Goal: Entertainment & Leisure: Consume media (video, audio)

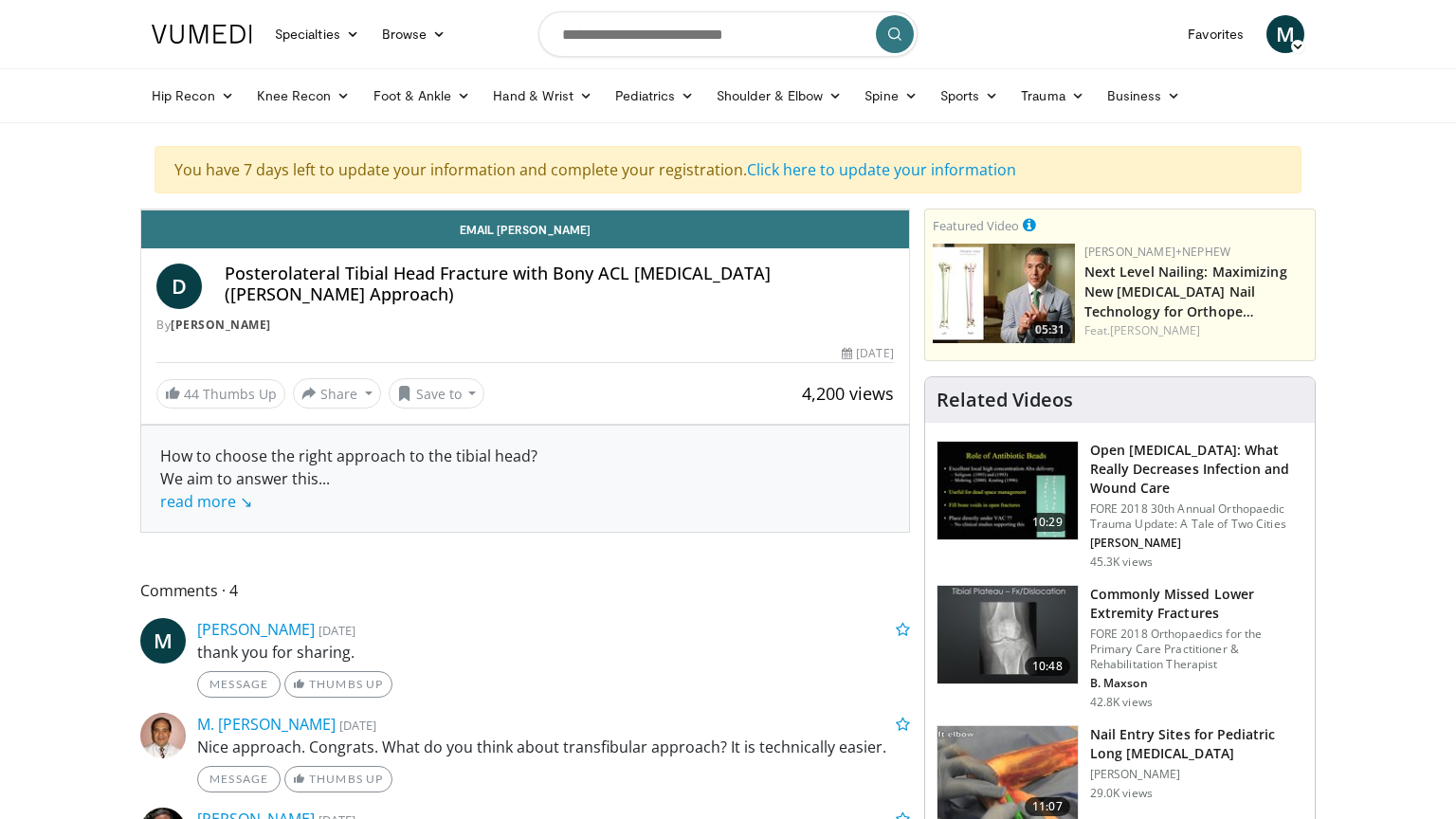
click at [551, 236] on icon "Video Player" at bounding box center [525, 209] width 53 height 53
click at [142, 210] on span "Video Player" at bounding box center [161, 190] width 38 height 38
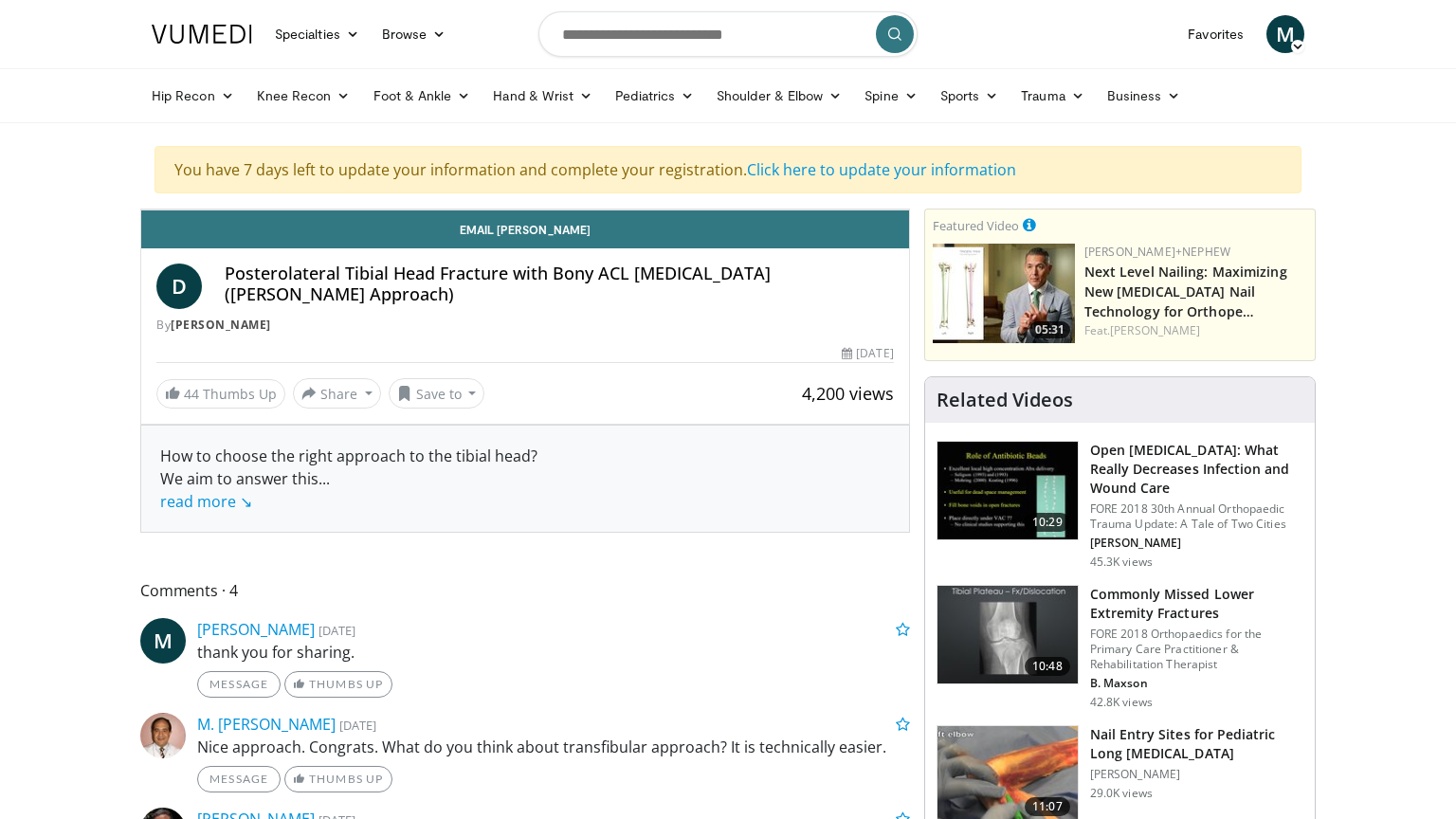
click at [142, 210] on span "Video Player" at bounding box center [161, 190] width 38 height 38
click at [551, 236] on icon "Video Player" at bounding box center [525, 209] width 53 height 53
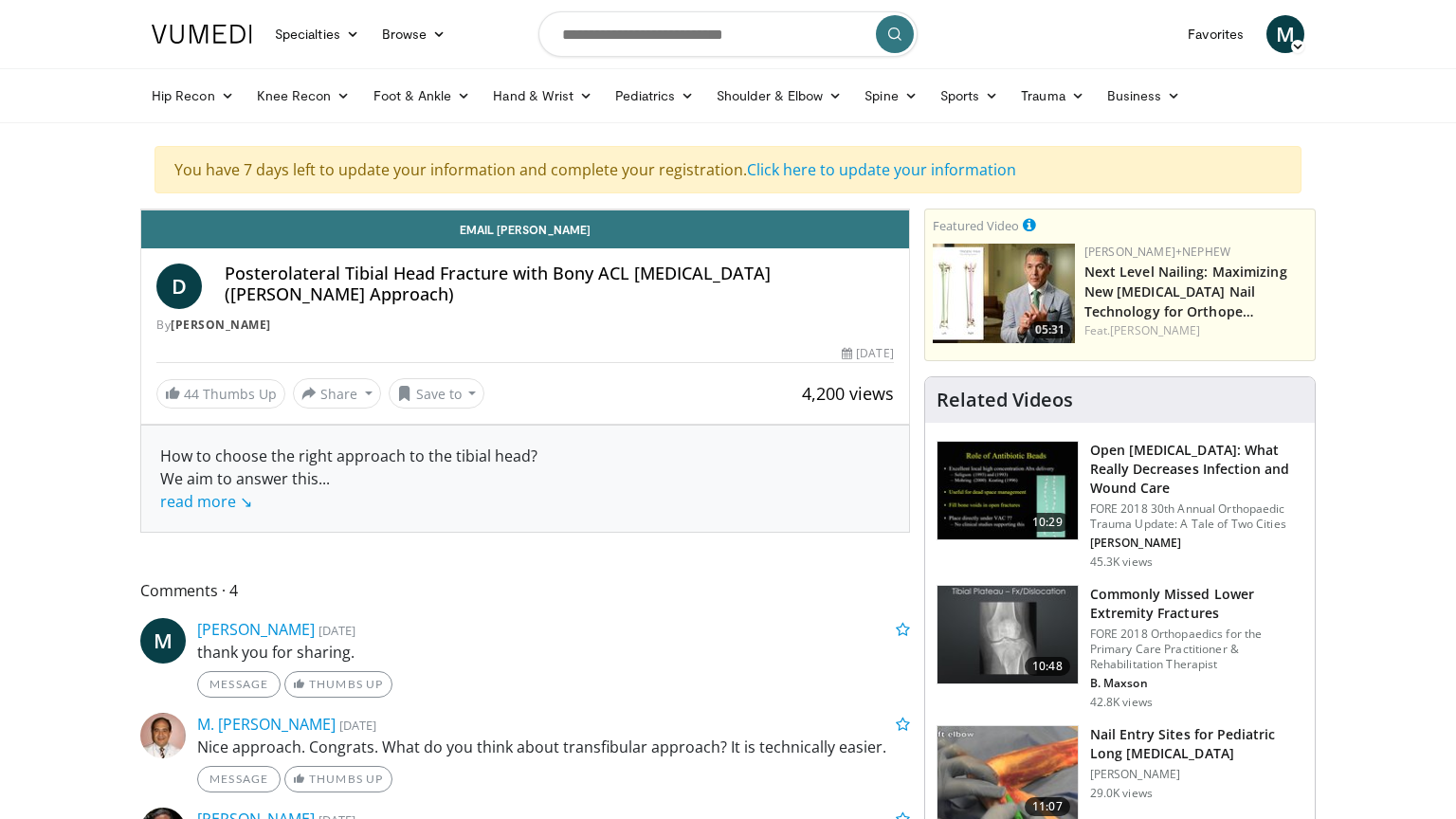
click at [142, 210] on span "Video Player" at bounding box center [161, 190] width 38 height 38
click at [534, 171] on div "Loaded : 43.01% 04:56 04:56" at bounding box center [526, 167] width 768 height 8
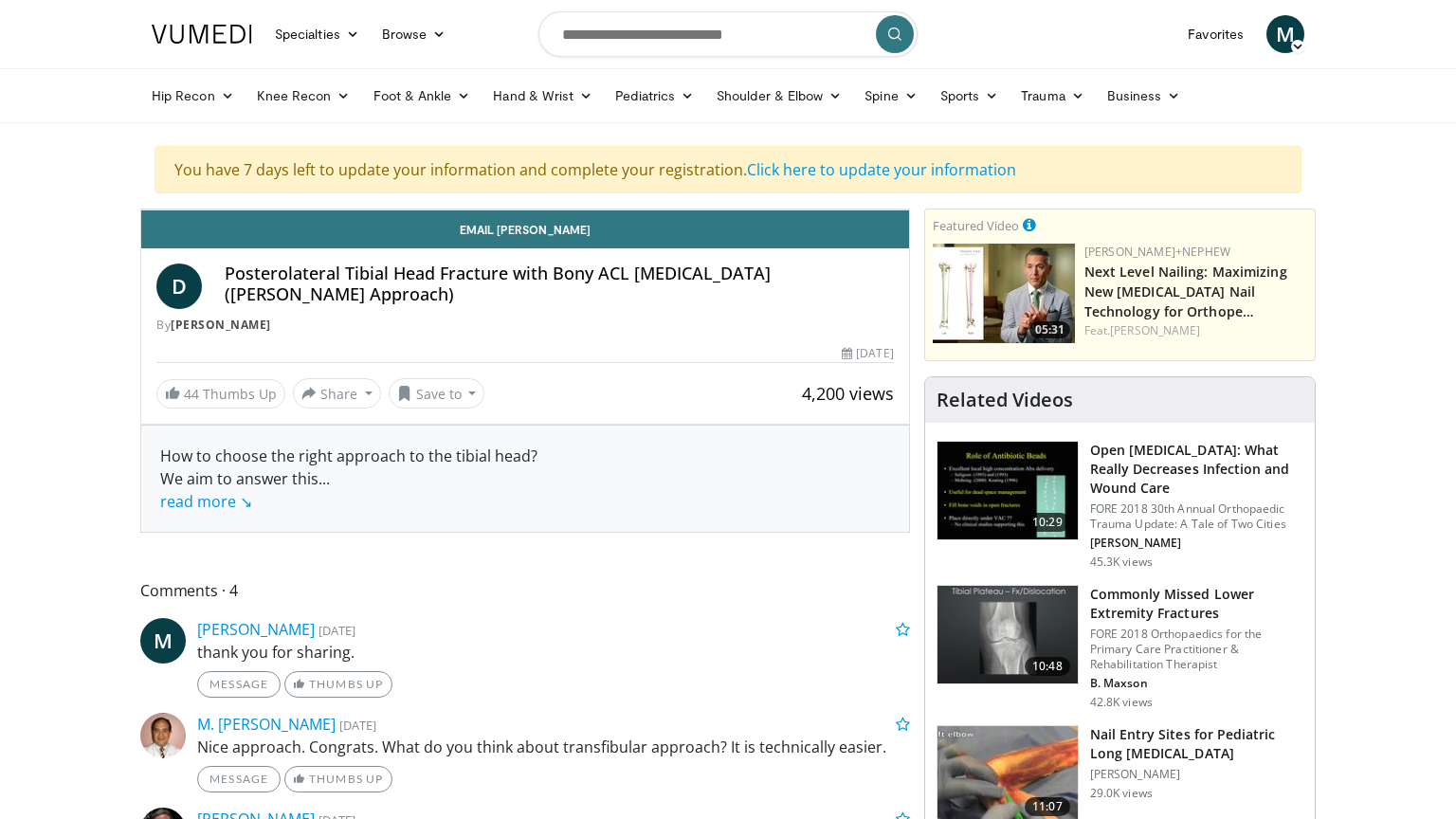
click at [676, 171] on div "Progress Bar" at bounding box center [677, 167] width 2 height 8
drag, startPoint x: 532, startPoint y: 776, endPoint x: 504, endPoint y: 775, distance: 28.0
click at [645, 171] on div "Progress Bar" at bounding box center [646, 167] width 2 height 8
drag, startPoint x: 614, startPoint y: 777, endPoint x: 513, endPoint y: 777, distance: 101.0
click at [655, 171] on div "Progress Bar" at bounding box center [656, 167] width 2 height 8
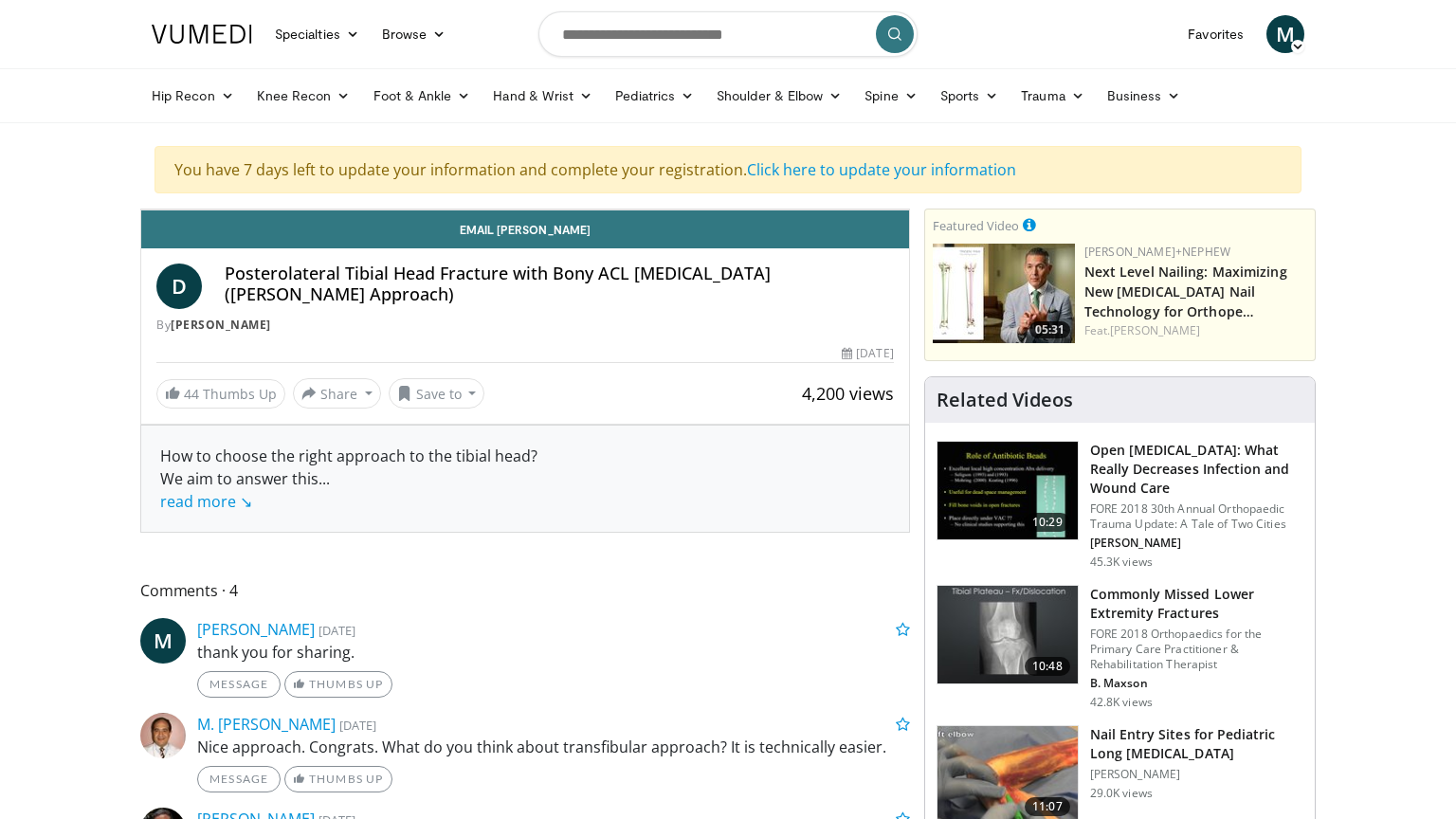
click at [142, 210] on span "Video Player" at bounding box center [161, 190] width 38 height 38
click at [142, 171] on button "Pause" at bounding box center [161, 190] width 38 height 38
click at [142, 210] on span "Video Player" at bounding box center [161, 190] width 38 height 38
click at [142, 210] on video-js "**********" at bounding box center [526, 210] width 768 height 1
click at [142, 210] on span "Video Player" at bounding box center [161, 190] width 38 height 38
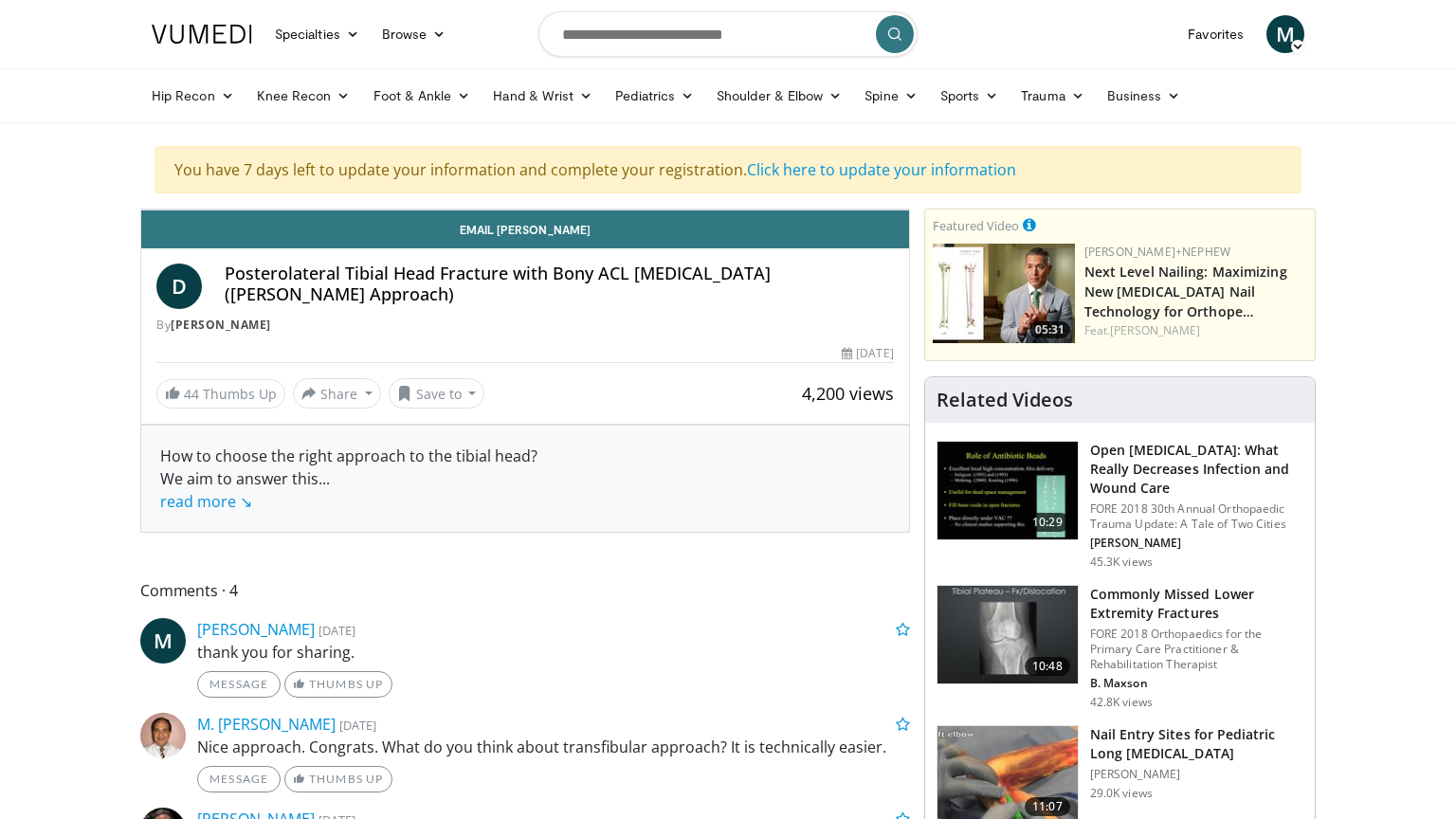
click at [142, 210] on span "Video Player" at bounding box center [161, 190] width 38 height 38
click at [142, 210] on video-js "**********" at bounding box center [526, 210] width 768 height 1
click at [142, 210] on span "Video Player" at bounding box center [161, 190] width 38 height 38
click at [142, 210] on video-js "**********" at bounding box center [526, 210] width 768 height 1
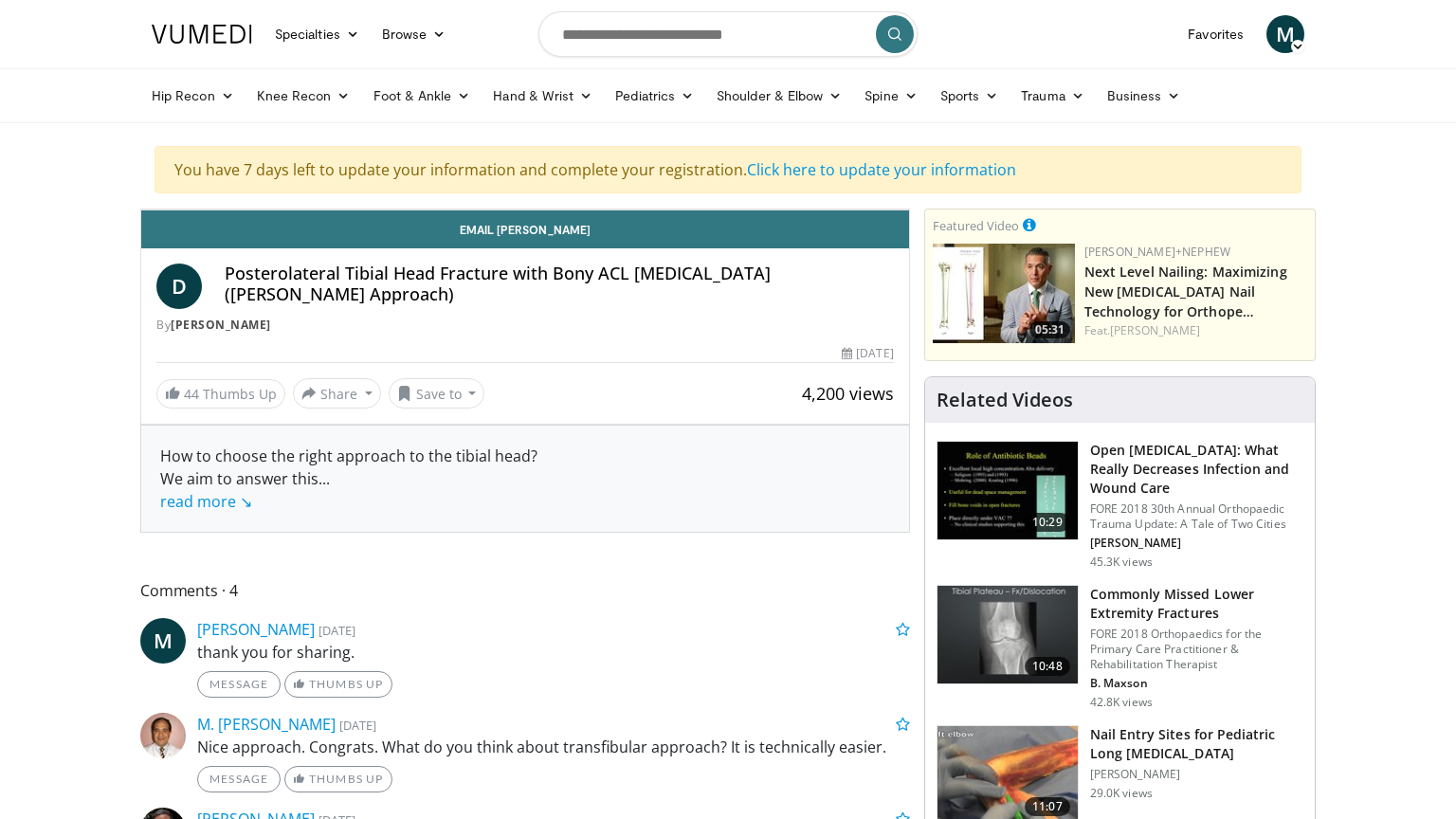
click at [142, 210] on span "Video Player" at bounding box center [161, 190] width 38 height 38
click at [142, 210] on div "10 seconds Tap to unmute" at bounding box center [526, 210] width 768 height 0
click at [142, 210] on span "Video Player" at bounding box center [161, 190] width 38 height 38
click at [142, 210] on video-js "**********" at bounding box center [526, 210] width 768 height 1
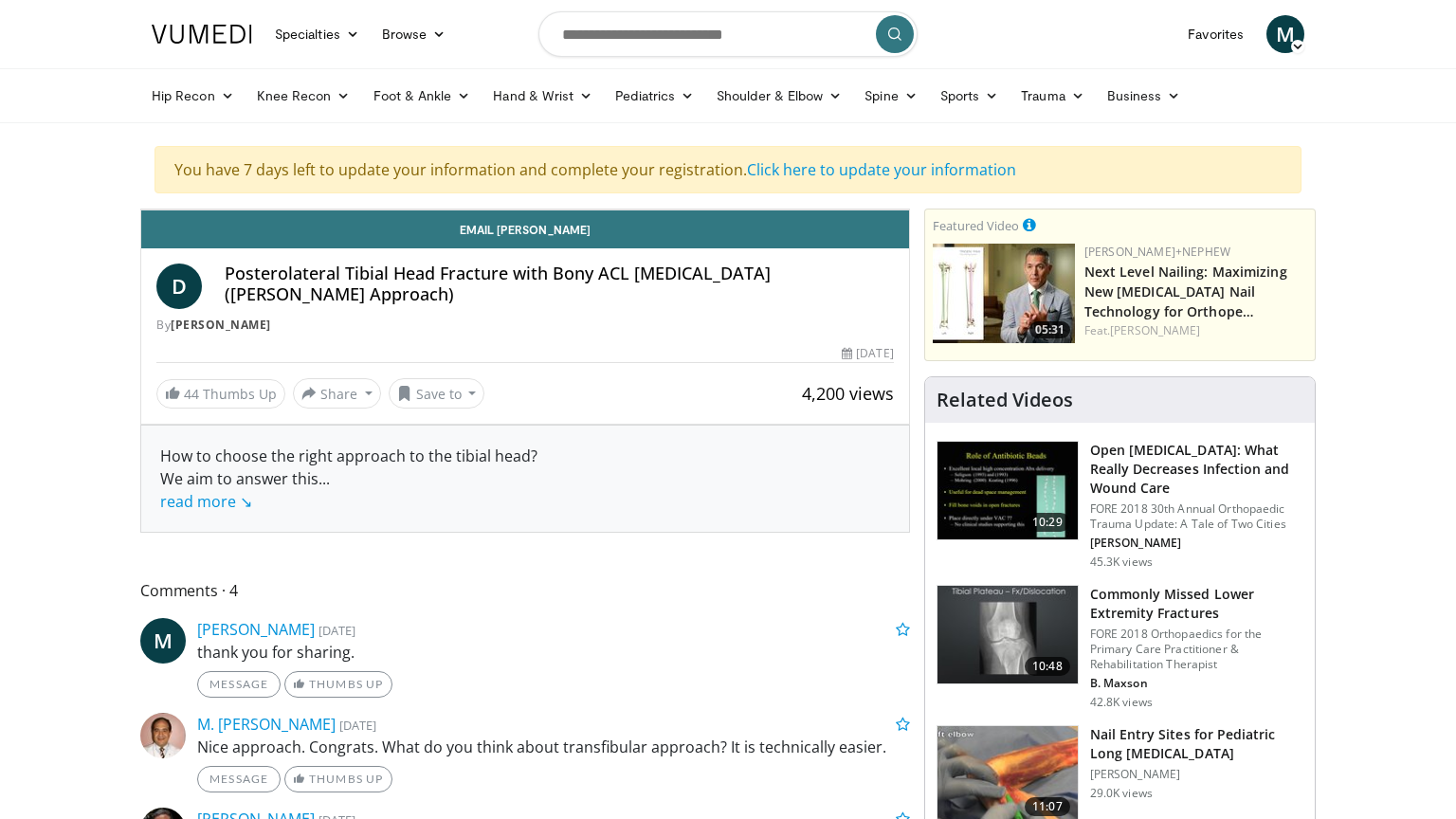
click at [142, 210] on span "Video Player" at bounding box center [161, 190] width 38 height 38
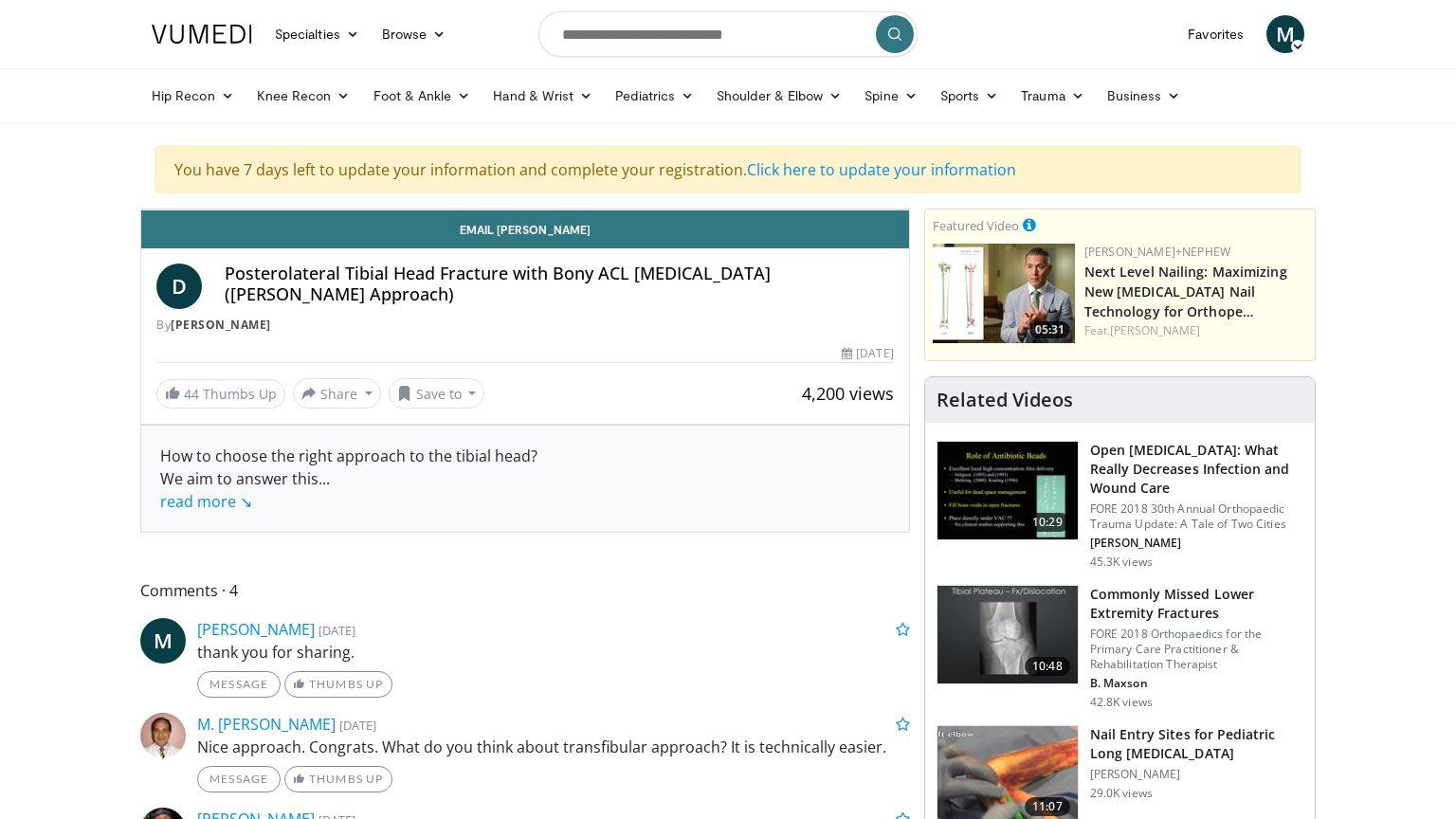
click at [142, 210] on span "Video Player" at bounding box center [161, 190] width 38 height 38
click at [142, 210] on div "10 seconds Tap to unmute" at bounding box center [526, 210] width 768 height 0
click at [142, 210] on span "Video Player" at bounding box center [161, 190] width 38 height 38
click at [142, 210] on div "10 seconds Tap to unmute" at bounding box center [526, 210] width 768 height 0
click at [142, 210] on span "Video Player" at bounding box center [161, 190] width 38 height 38
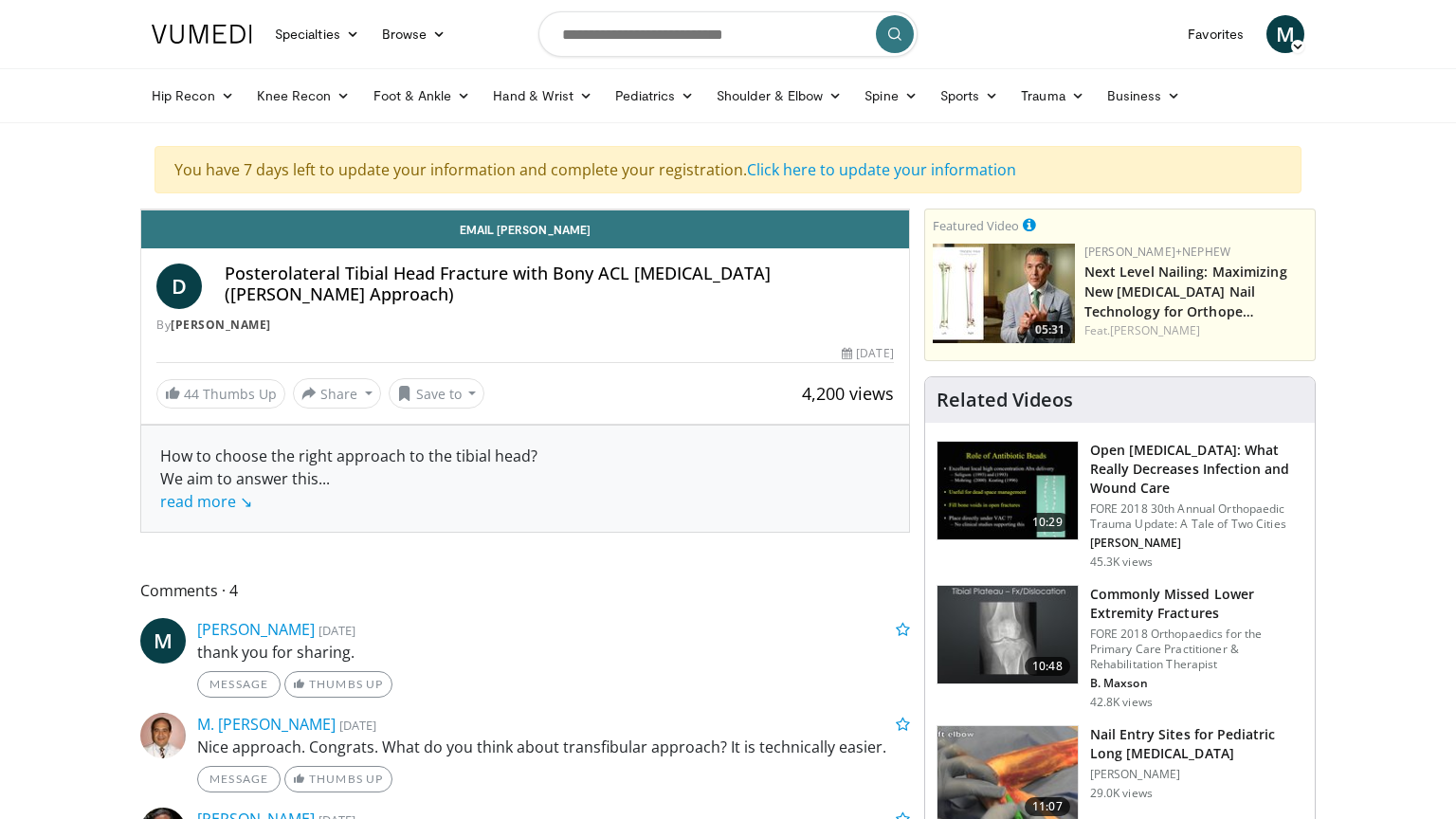
click at [142, 210] on span "Video Player" at bounding box center [161, 190] width 38 height 38
click at [142, 210] on video-js "**********" at bounding box center [526, 210] width 768 height 1
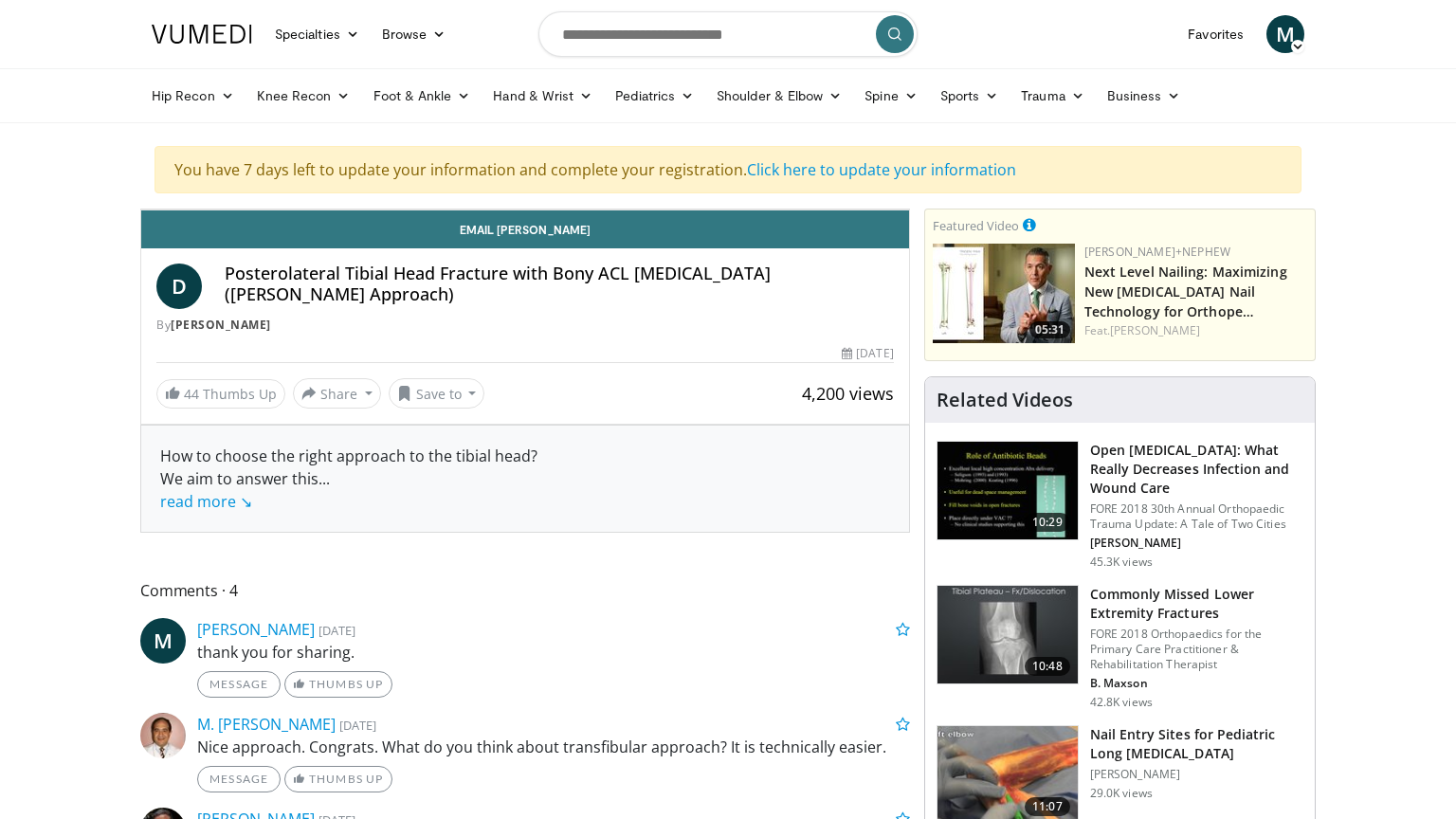
click at [142, 210] on span "Video Player" at bounding box center [161, 190] width 38 height 38
click at [142, 210] on video-js "**********" at bounding box center [526, 210] width 768 height 1
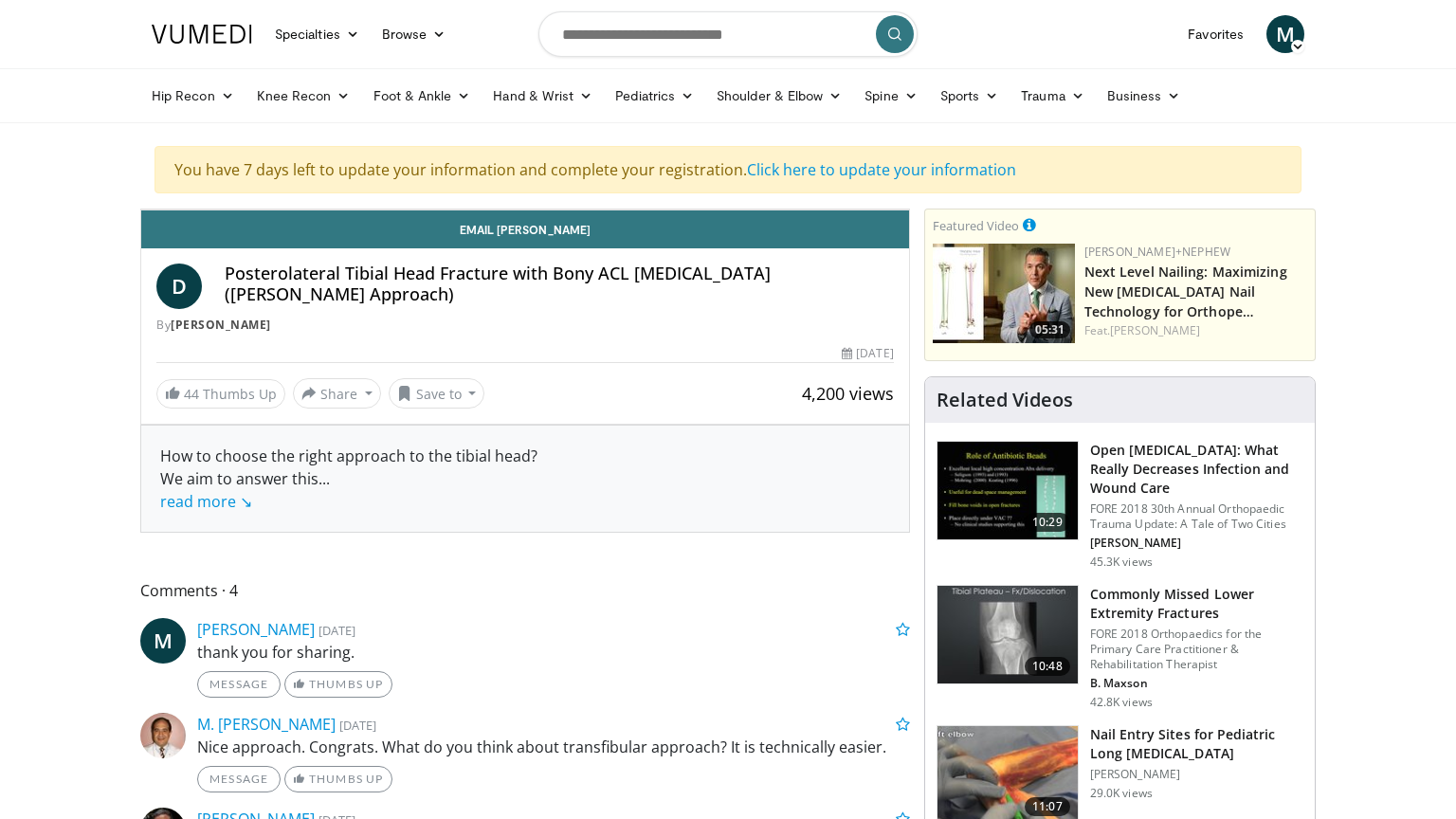
click at [142, 210] on span "Video Player" at bounding box center [161, 190] width 38 height 38
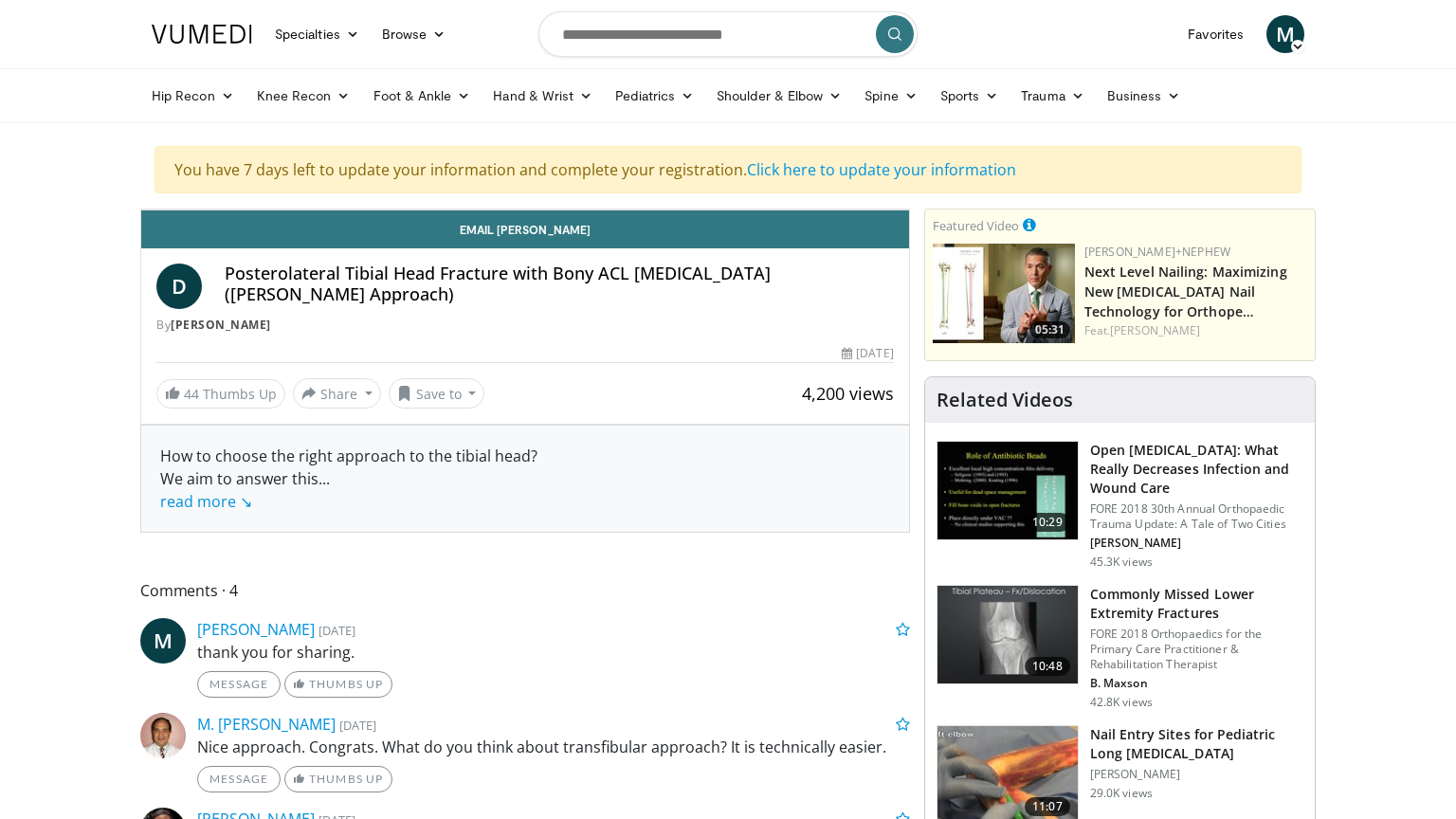
click at [142, 210] on span "Video Player" at bounding box center [161, 190] width 38 height 38
click at [142, 210] on video-js "**********" at bounding box center [526, 210] width 768 height 1
click at [142, 210] on span "Video Player" at bounding box center [161, 190] width 38 height 38
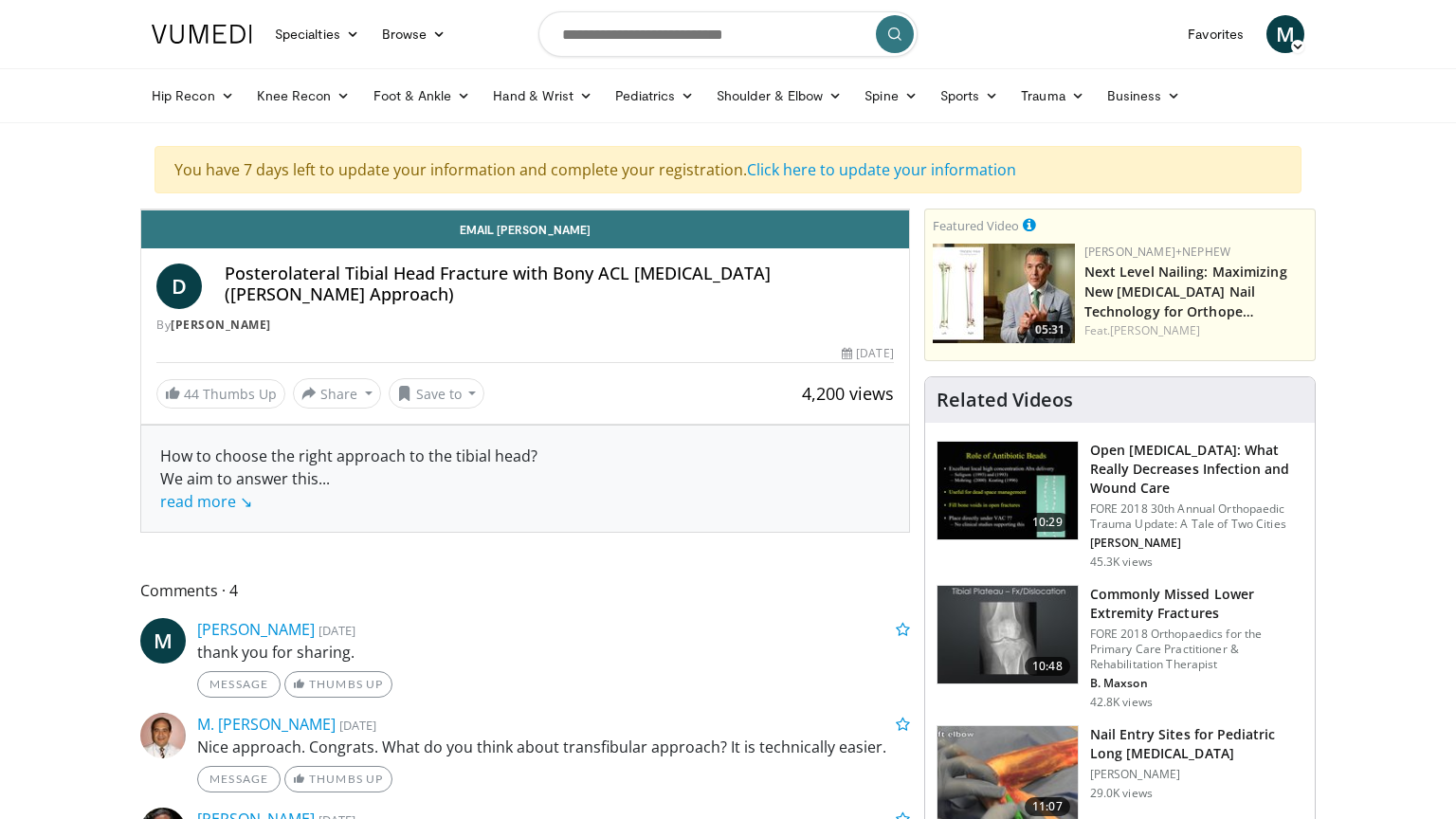
click at [142, 210] on span "Video Player" at bounding box center [161, 190] width 38 height 38
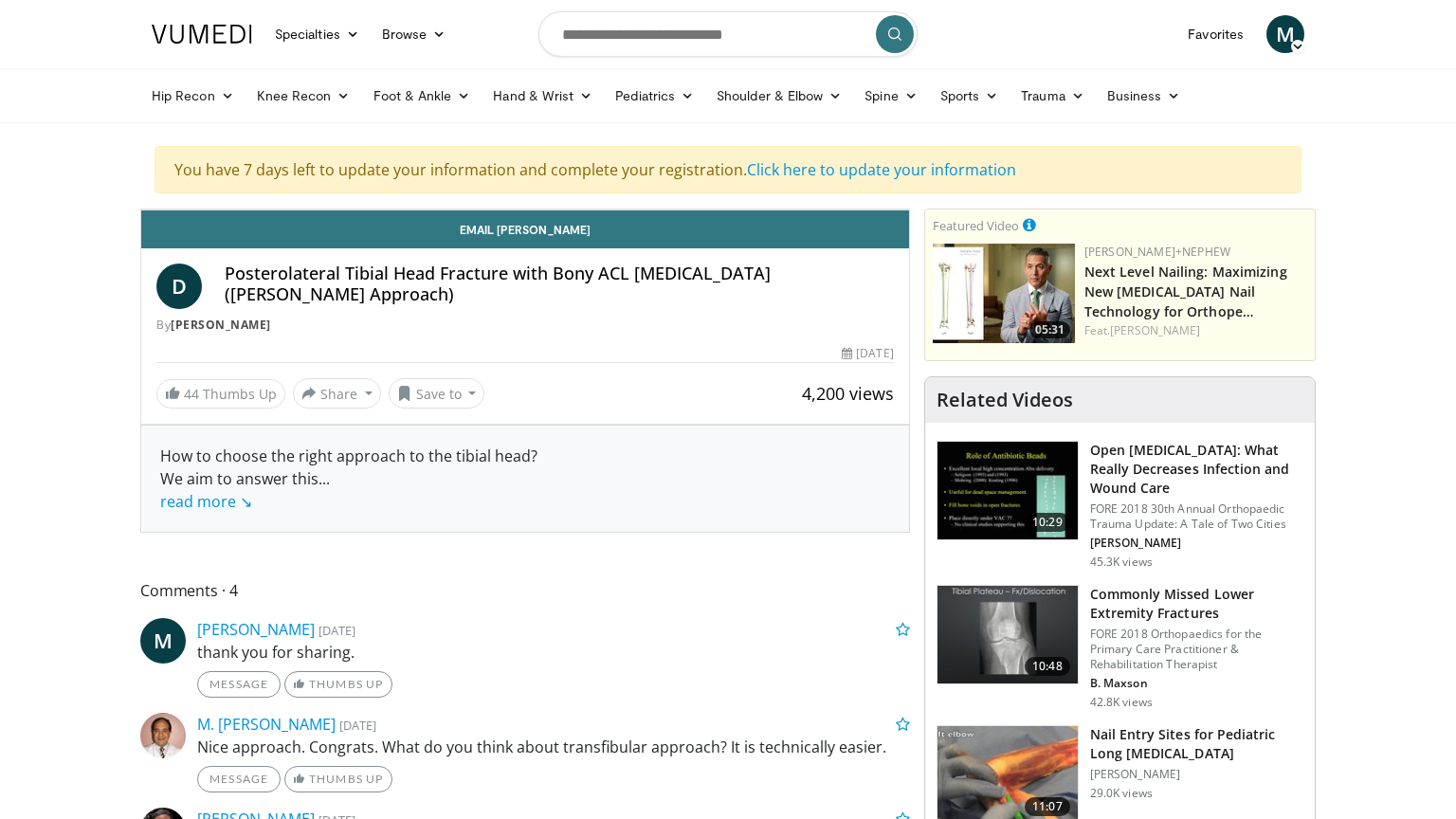
click at [142, 210] on video-js "**********" at bounding box center [526, 210] width 768 height 1
click at [142, 210] on span "Video Player" at bounding box center [161, 190] width 38 height 38
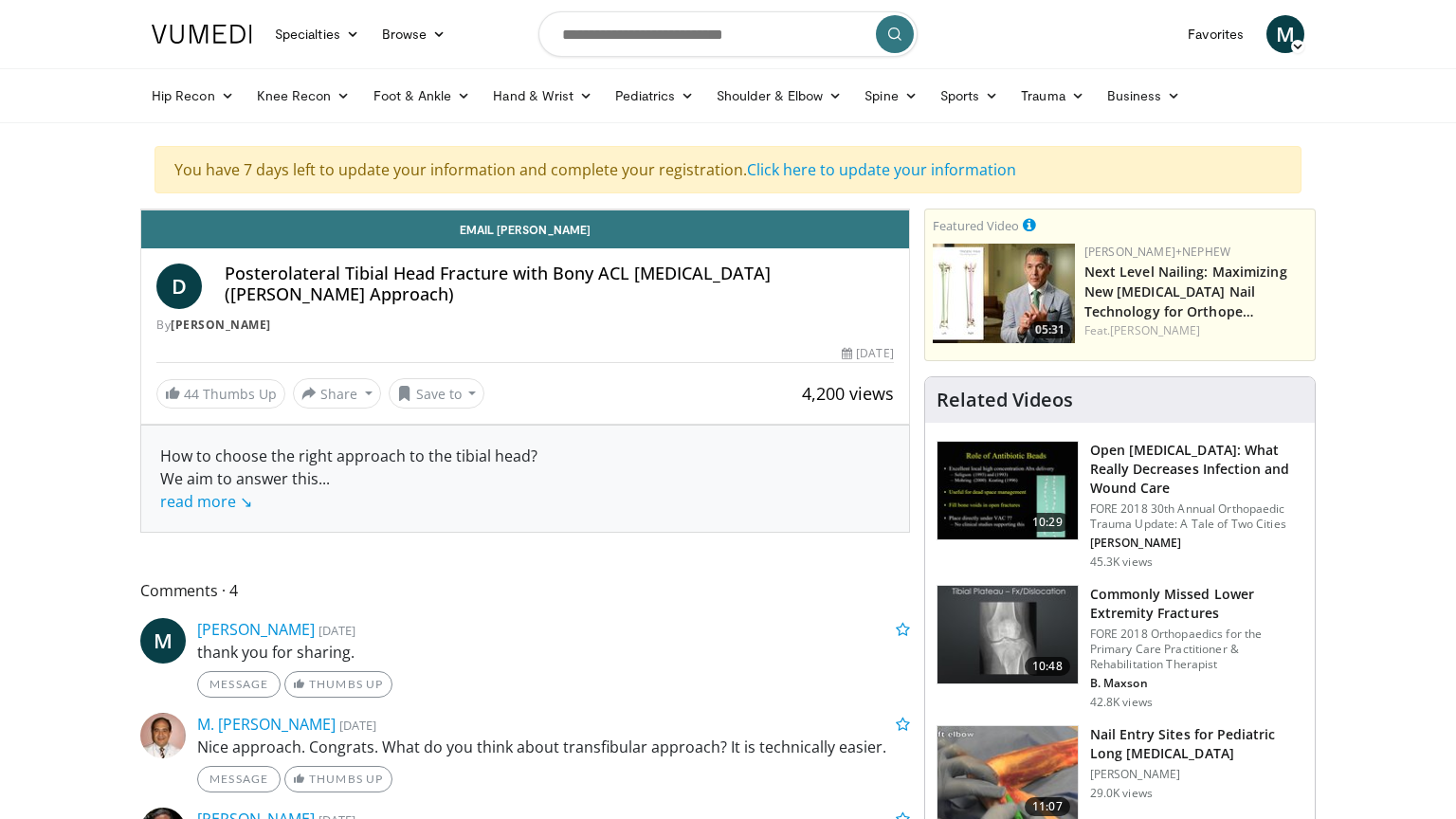
click at [142, 210] on span "Video Player" at bounding box center [161, 190] width 38 height 38
click at [142, 210] on div "10 seconds Tap to unmute" at bounding box center [526, 210] width 768 height 0
click at [142, 210] on span "Video Player" at bounding box center [161, 190] width 38 height 38
click at [142, 210] on video-js "**********" at bounding box center [526, 210] width 768 height 1
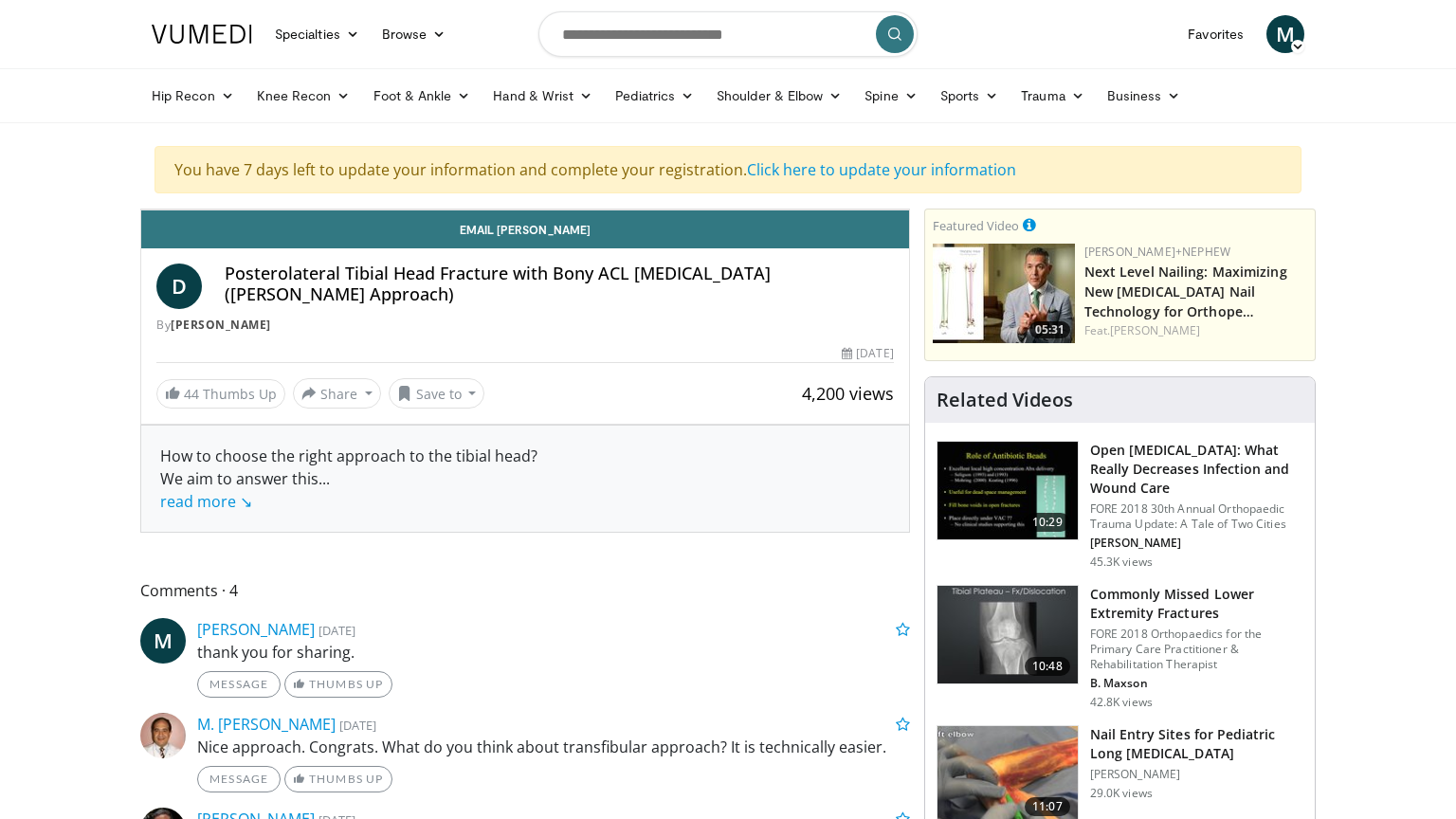
click at [142, 210] on span "Video Player" at bounding box center [161, 190] width 38 height 38
click at [142, 210] on video-js "**********" at bounding box center [526, 210] width 768 height 1
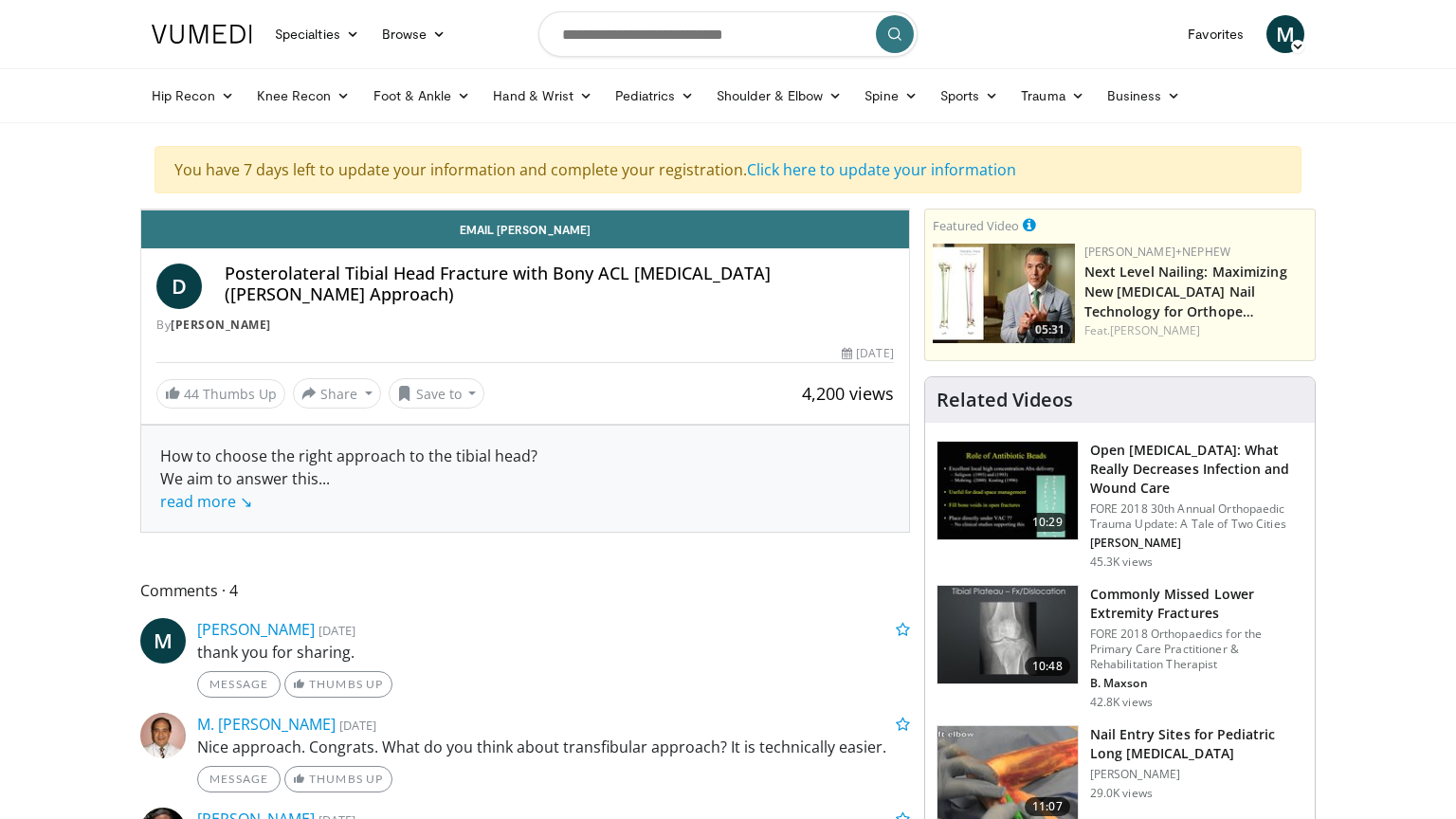
click at [142, 210] on span "Video Player" at bounding box center [161, 190] width 38 height 38
click at [216, 210] on div "30%" at bounding box center [249, 190] width 66 height 38
click at [179, 210] on span "Video Player" at bounding box center [198, 190] width 38 height 38
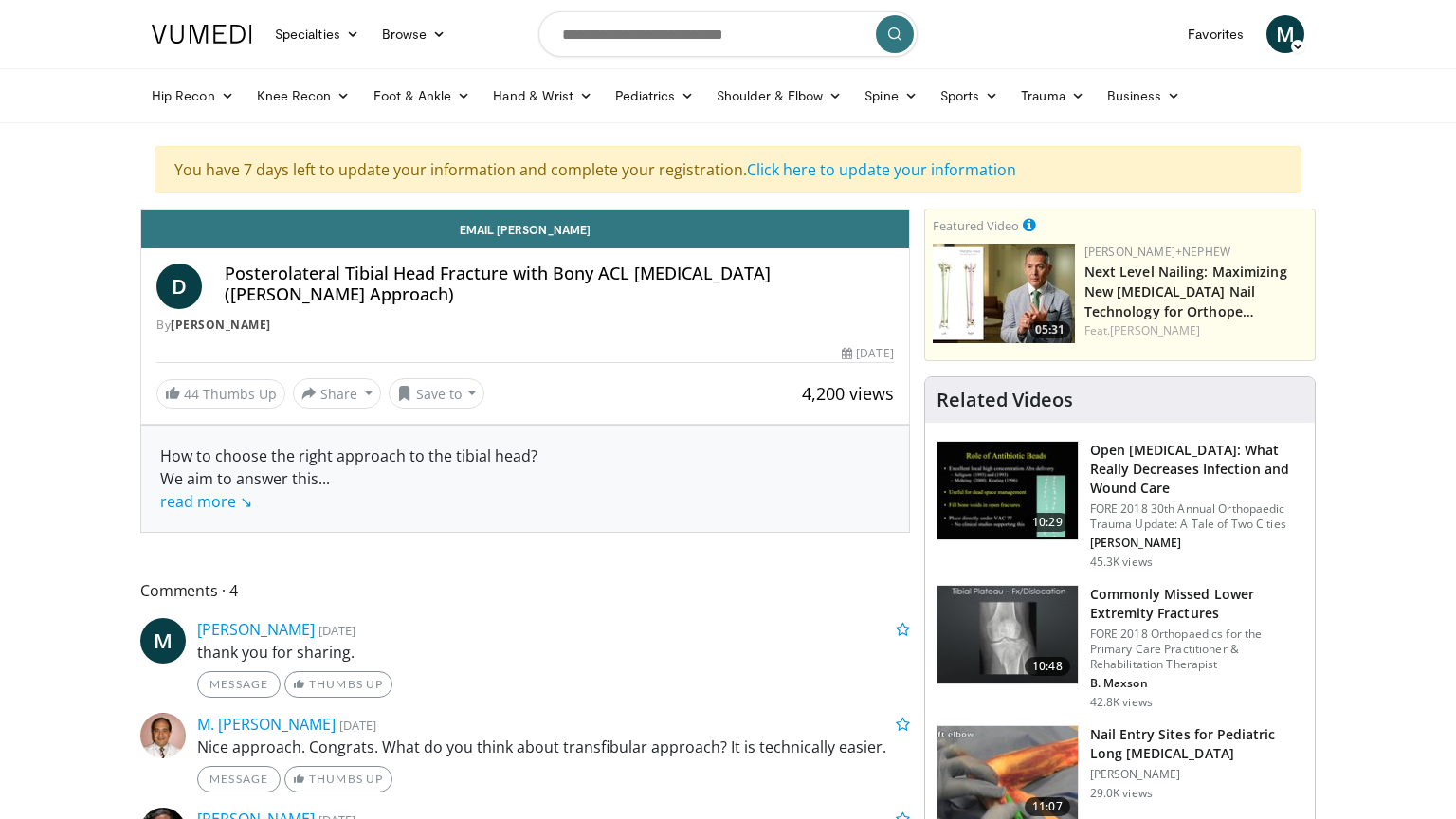
drag, startPoint x: 133, startPoint y: 800, endPoint x: 105, endPoint y: 800, distance: 28.0
click at [222, 194] on div "Volume Level" at bounding box center [235, 190] width 25 height 7
drag, startPoint x: 105, startPoint y: 800, endPoint x: 94, endPoint y: 800, distance: 11.0
click at [222, 194] on div "Volume Level" at bounding box center [229, 190] width 13 height 7
drag, startPoint x: 1137, startPoint y: 770, endPoint x: 1030, endPoint y: 770, distance: 107.0
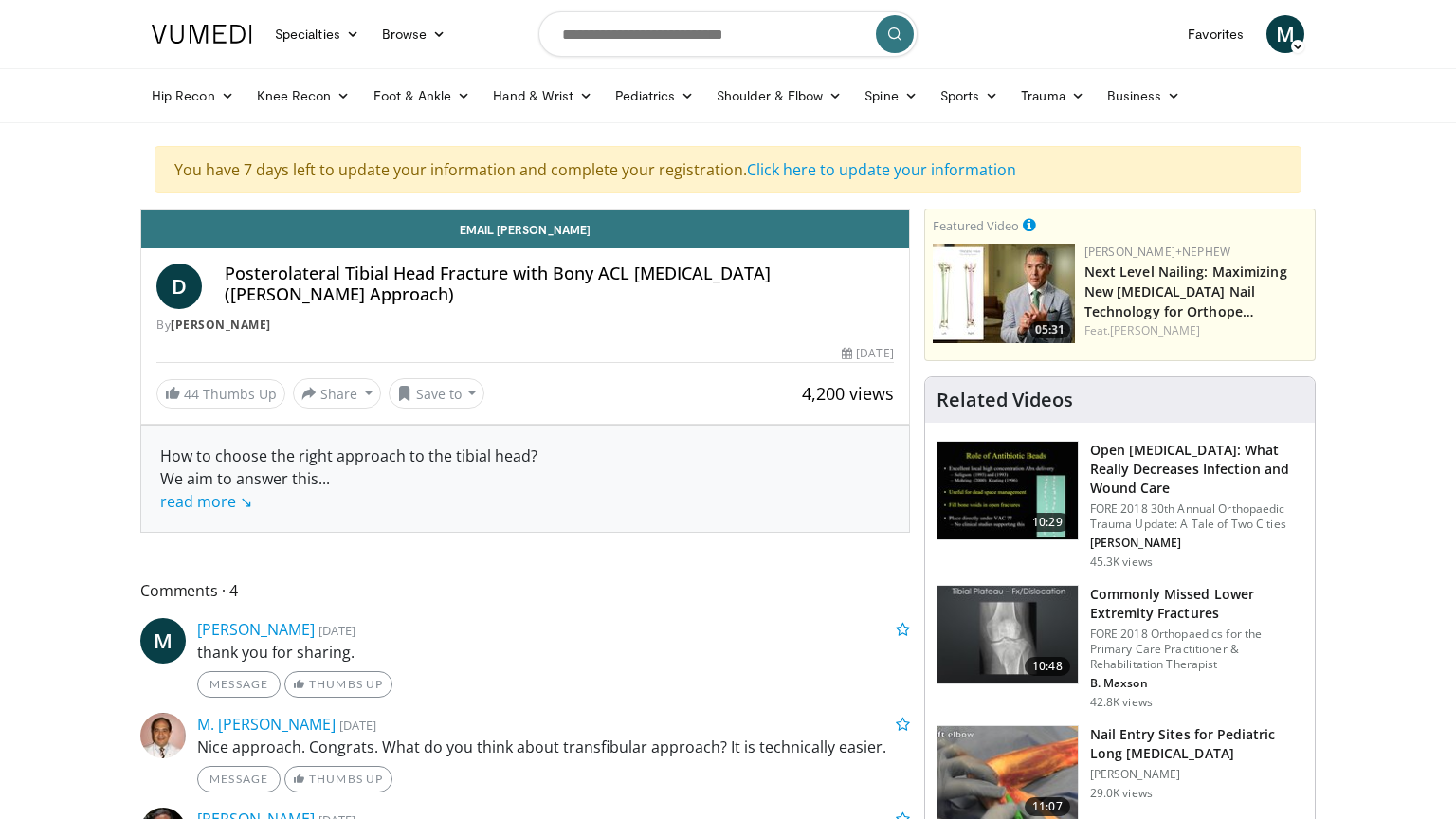
click at [909, 171] on div "Loaded : 0.00% 09:31 09:31" at bounding box center [526, 162] width 768 height 18
drag, startPoint x: 1030, startPoint y: 770, endPoint x: 952, endPoint y: 766, distance: 78.1
click at [909, 210] on video-js "**********" at bounding box center [526, 210] width 768 height 1
click at [909, 171] on div "Loaded : 79.38% 09:35 08:25" at bounding box center [526, 162] width 768 height 18
click at [551, 236] on icon "Video Player" at bounding box center [525, 209] width 53 height 53
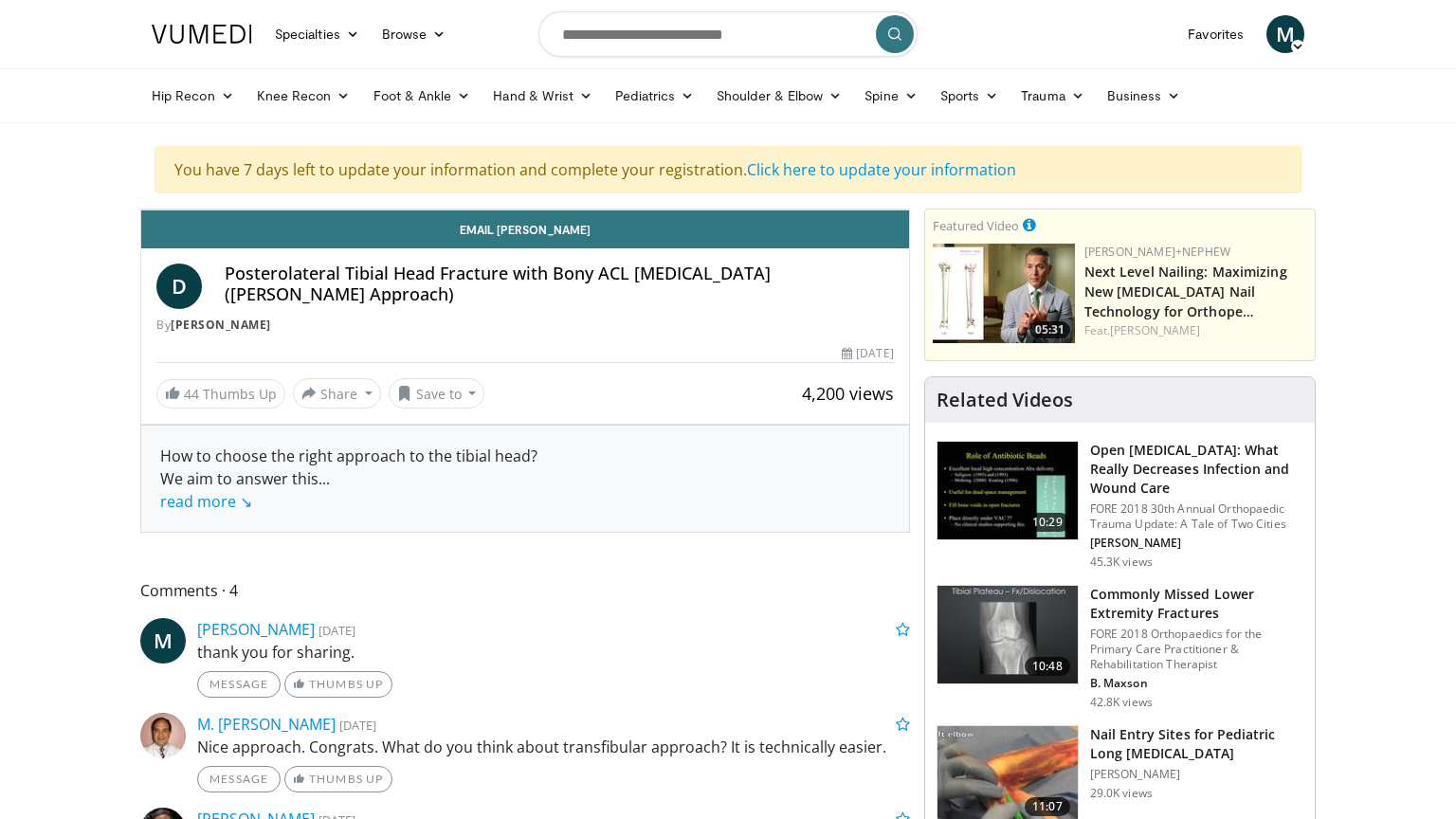
click at [1004, 171] on div "Progress Bar" at bounding box center [1005, 167] width 2 height 8
click at [596, 171] on div "07:58" at bounding box center [369, 167] width 455 height 8
click at [818, 171] on div "Loaded : 65.74% 07:46 07:32" at bounding box center [526, 162] width 768 height 18
click at [786, 171] on div "Loaded : 63.91% 07:32 07:16" at bounding box center [526, 162] width 768 height 18
click at [747, 171] on div "Loaded : 62.02% 07:16 06:54" at bounding box center [526, 162] width 768 height 18
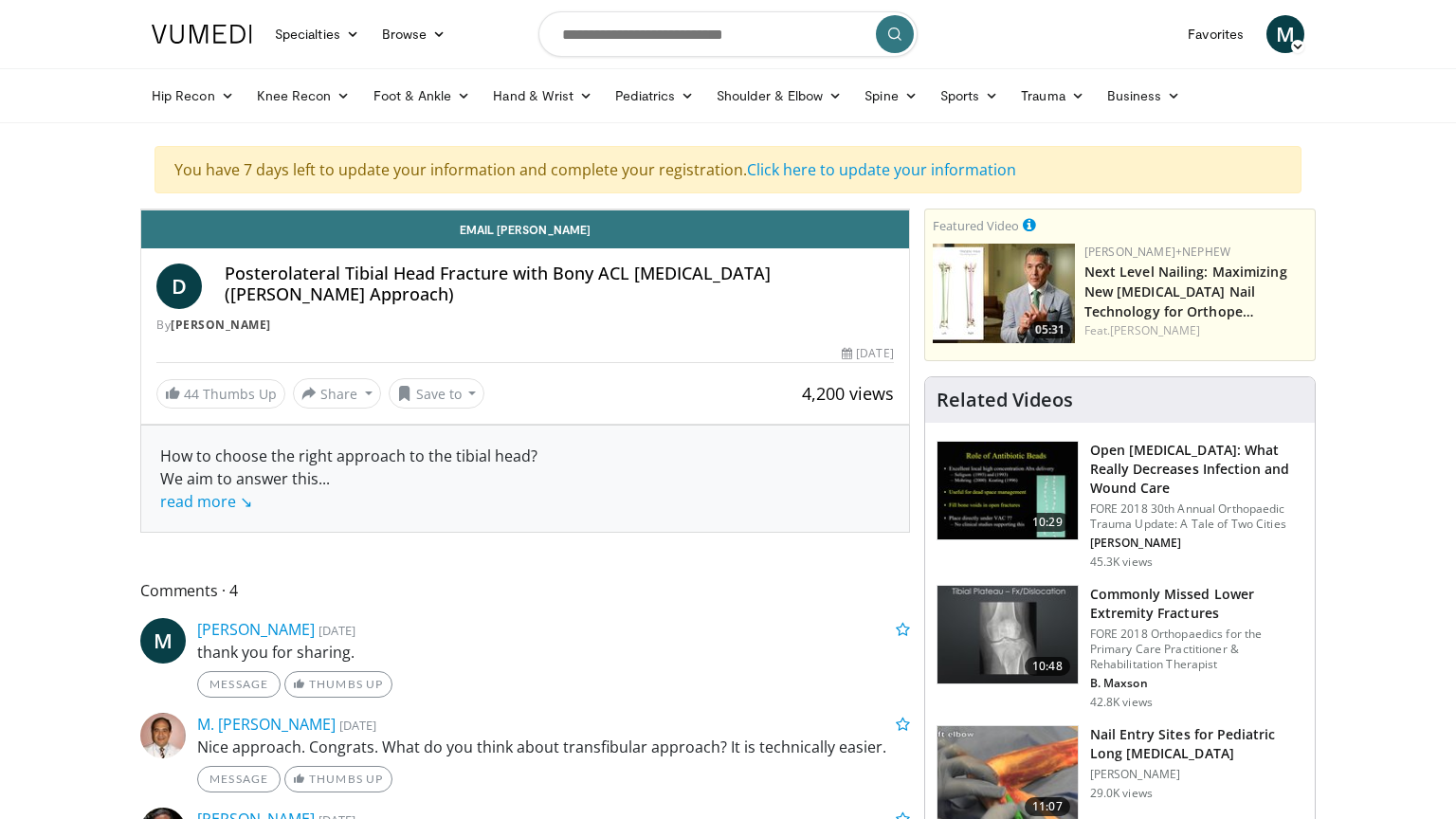
click at [638, 171] on div "Loaded : 59.00% 06:54 05:54" at bounding box center [526, 162] width 768 height 18
click at [551, 171] on div "Loaded : 51.62% 05:54 05:05" at bounding box center [526, 162] width 768 height 18
click at [142, 210] on span "Video Player" at bounding box center [161, 190] width 38 height 38
click at [551, 236] on icon "Video Player" at bounding box center [525, 209] width 53 height 53
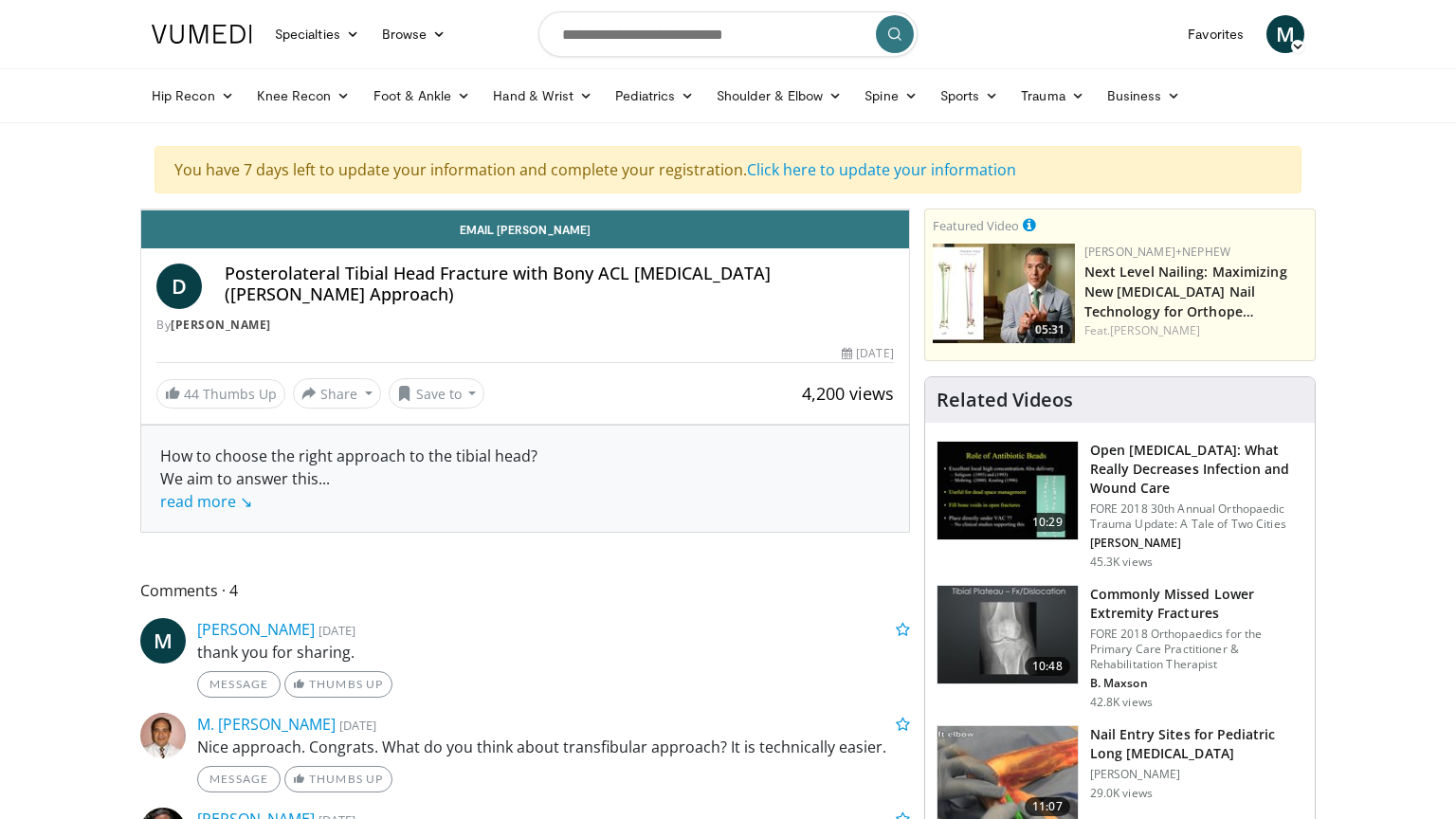
click at [731, 210] on div "10 seconds Tap to unmute" at bounding box center [526, 210] width 768 height 0
click at [551, 236] on icon "Video Player" at bounding box center [525, 209] width 53 height 53
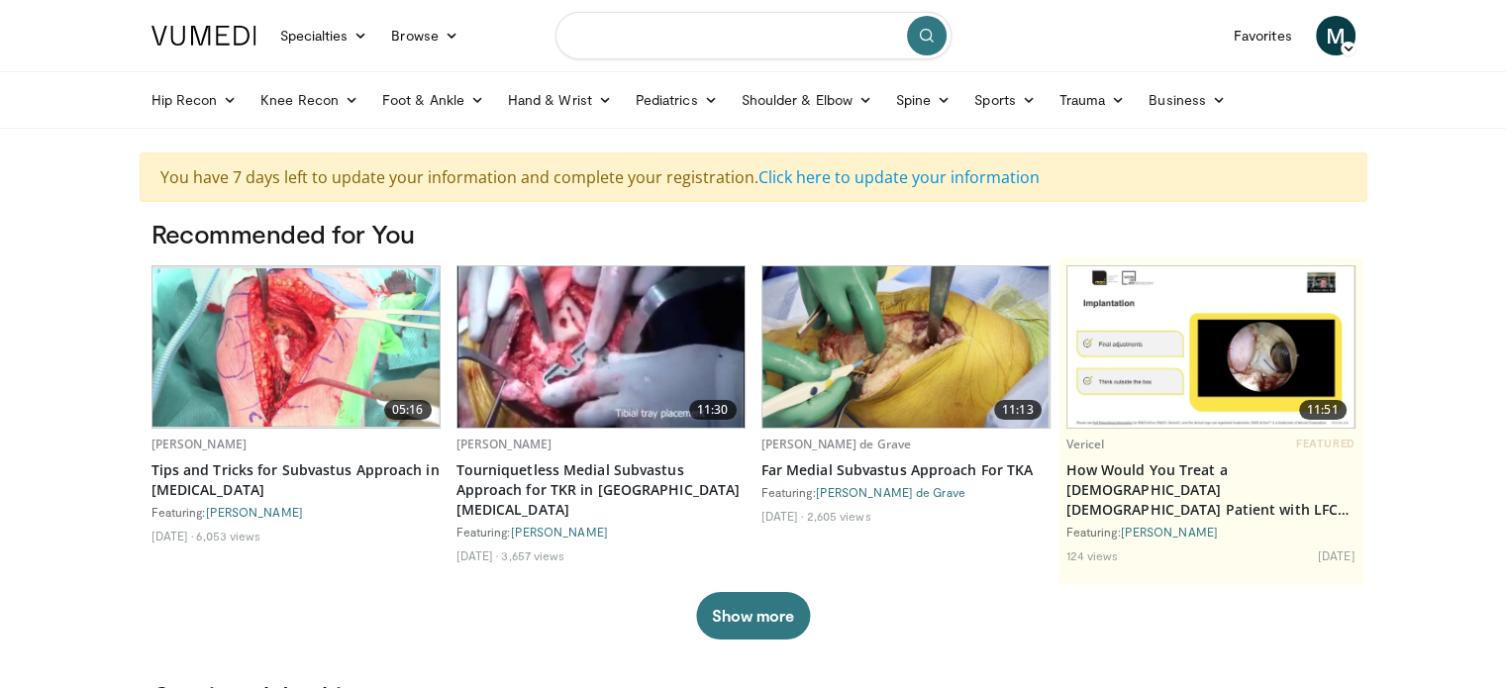
click at [627, 43] on input "Search topics, interventions" at bounding box center [754, 36] width 396 height 48
type input "**********"
click at [927, 31] on icon "submit" at bounding box center [927, 36] width 16 height 16
